Goal: Task Accomplishment & Management: Manage account settings

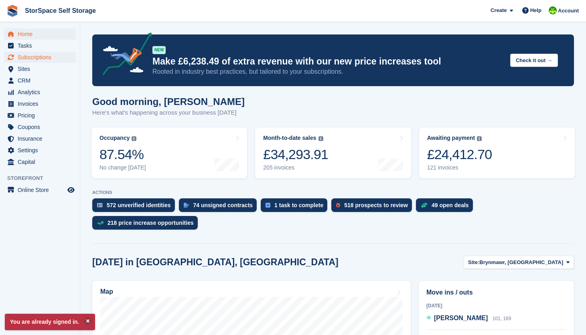
click at [29, 57] on span "Subscriptions" at bounding box center [42, 57] width 48 height 11
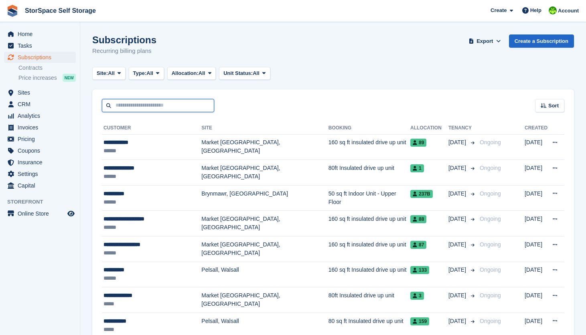
click at [151, 109] on input "text" at bounding box center [158, 105] width 112 height 13
type input "*"
type input "****"
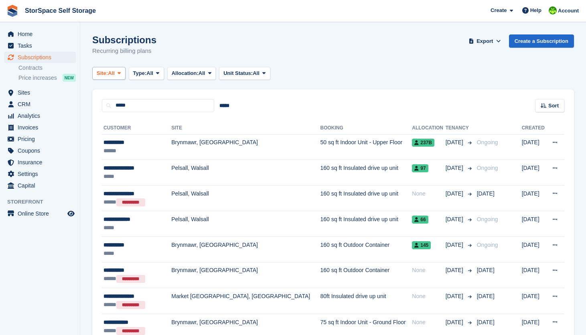
click at [121, 71] on icon at bounding box center [118, 73] width 3 height 5
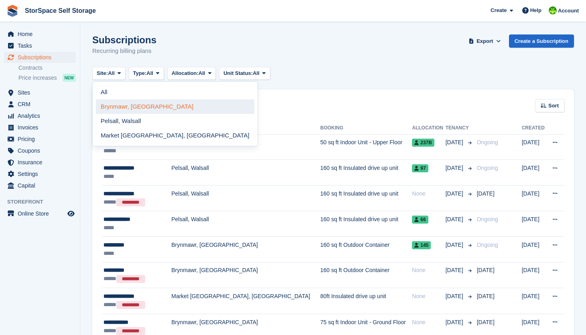
click at [137, 105] on link "Brynmawr, [GEOGRAPHIC_DATA]" at bounding box center [175, 106] width 158 height 14
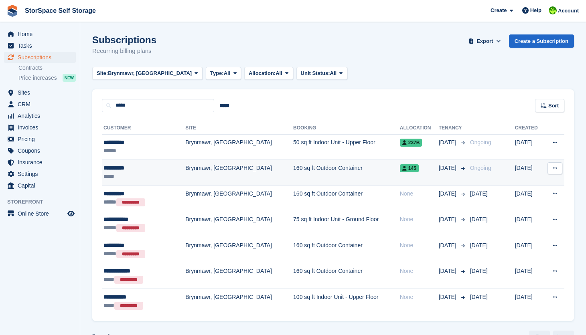
click at [168, 169] on div "**********" at bounding box center [135, 168] width 65 height 8
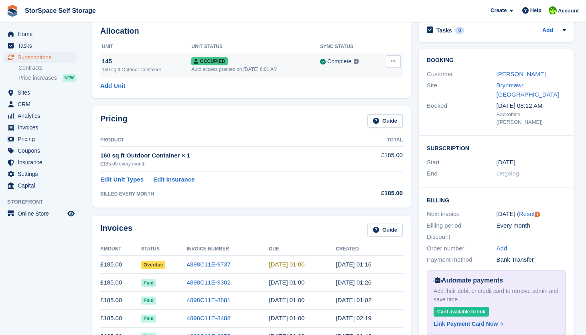
scroll to position [89, 0]
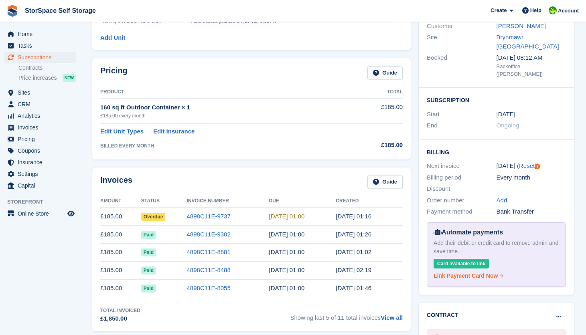
click at [456, 272] on div "Link Payment Card Now" at bounding box center [465, 276] width 64 height 8
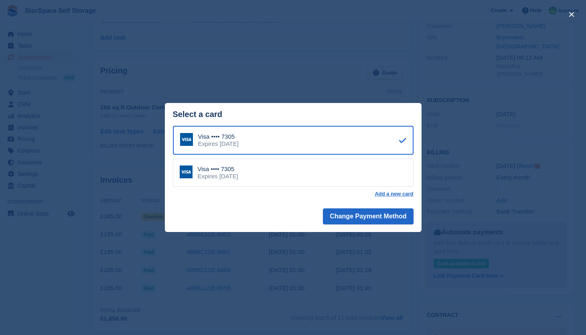
click at [262, 207] on footer "Change Payment Method" at bounding box center [293, 218] width 257 height 28
click at [573, 17] on button "close" at bounding box center [571, 14] width 13 height 13
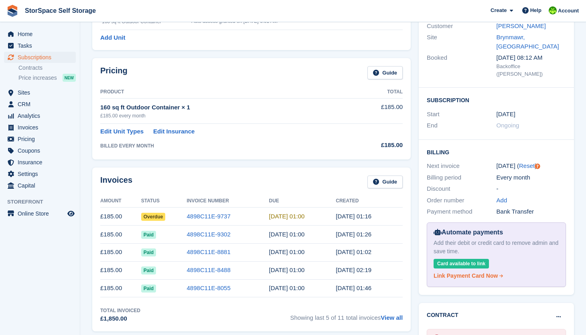
click at [471, 272] on div "Link Payment Card Now" at bounding box center [465, 276] width 64 height 8
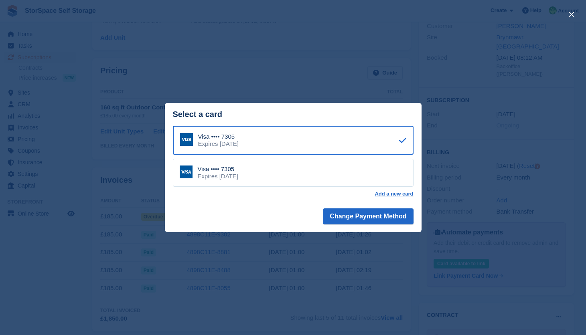
click at [298, 204] on footer "Change Payment Method" at bounding box center [293, 218] width 257 height 28
click at [278, 202] on div "Visa •••• 7305 Expires [DATE] Visa •••• 7305 Expires [DATE] Add a new card" at bounding box center [293, 164] width 257 height 77
click at [570, 18] on button "close" at bounding box center [571, 14] width 13 height 13
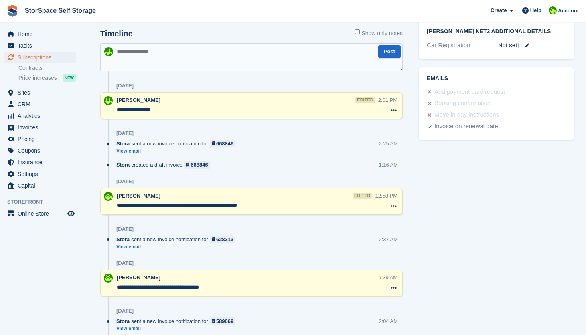
scroll to position [0, 0]
